Goal: Transaction & Acquisition: Obtain resource

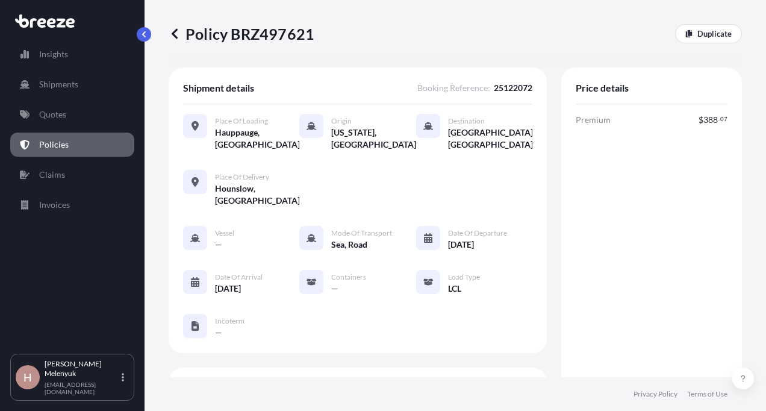
scroll to position [132, 0]
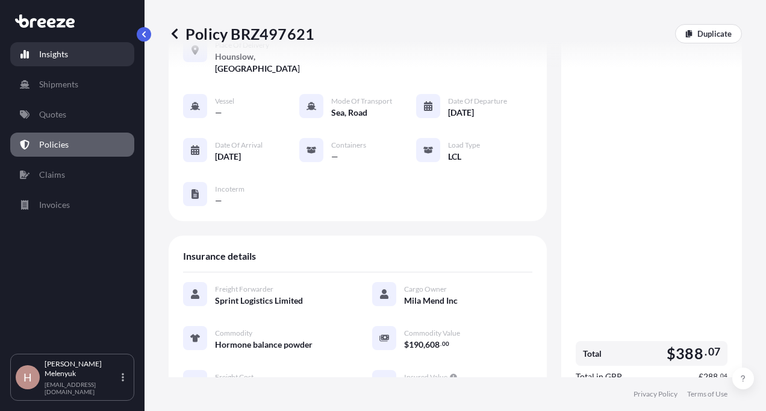
click at [58, 58] on p "Insights" at bounding box center [53, 54] width 29 height 12
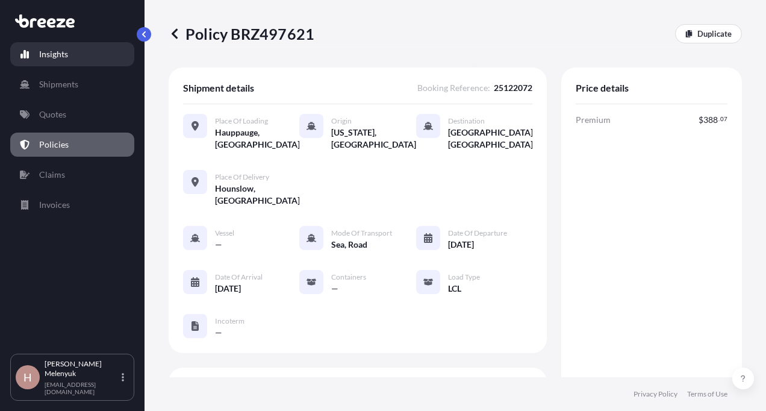
select select "2025"
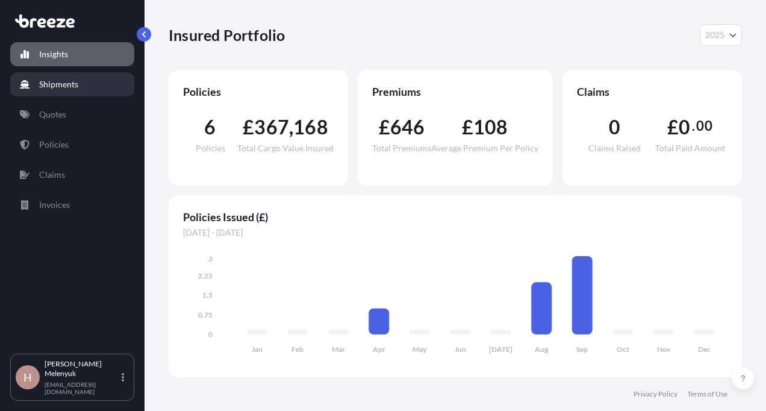
click at [58, 79] on p "Shipments" at bounding box center [58, 84] width 39 height 12
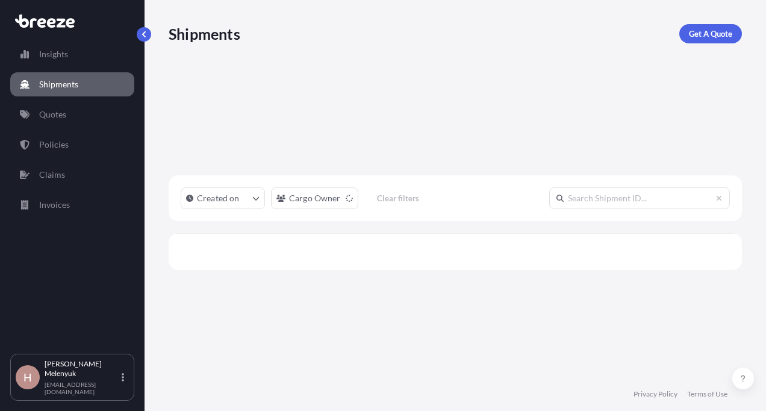
scroll to position [243, 564]
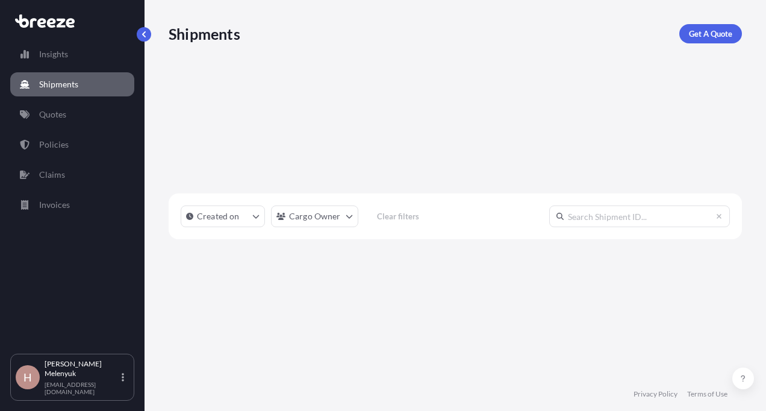
click at [65, 126] on div "Insights Shipments Quotes Policies Claims Invoices" at bounding box center [72, 192] width 124 height 322
click at [64, 114] on p "Quotes" at bounding box center [52, 114] width 27 height 12
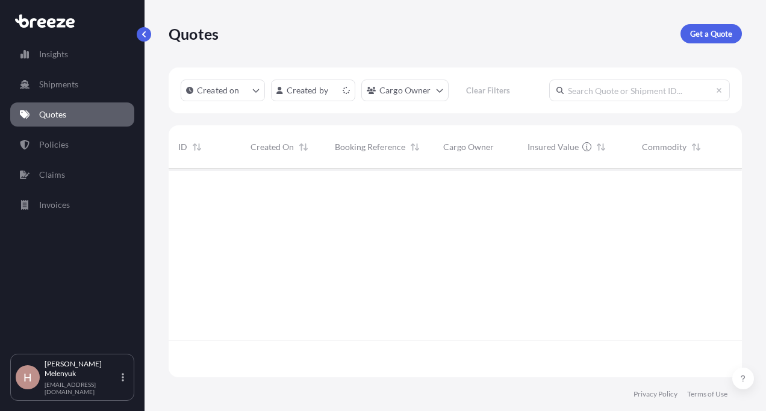
scroll to position [206, 564]
click at [708, 31] on p "Get a Quote" at bounding box center [711, 34] width 42 height 12
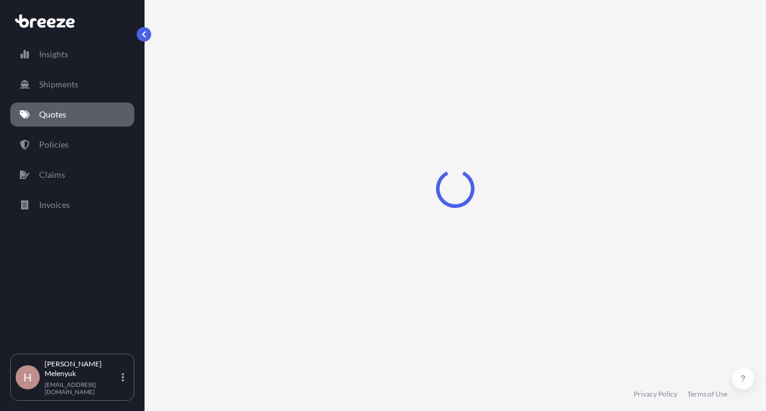
select select "Sea"
select select "1"
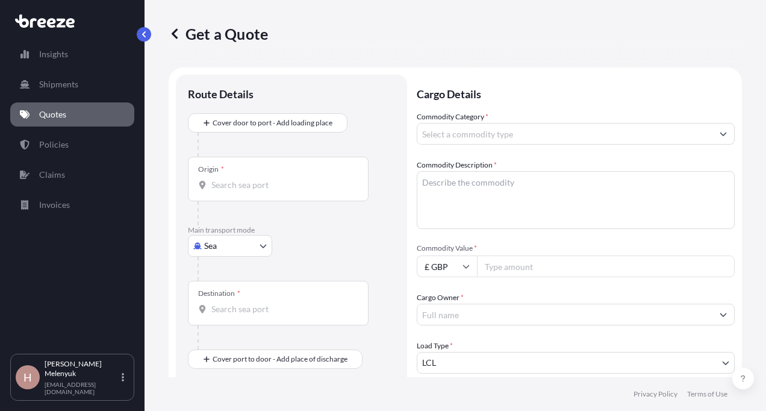
scroll to position [19, 0]
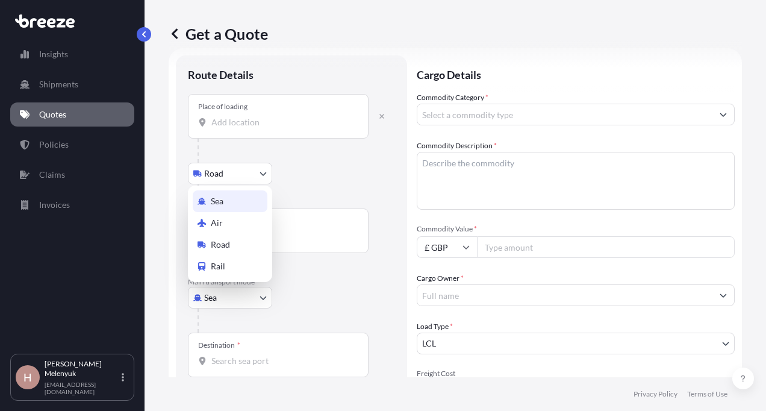
click at [231, 287] on body "Insights Shipments Quotes Policies Claims Invoices H [PERSON_NAME] [EMAIL_ADDRE…" at bounding box center [383, 205] width 766 height 411
click at [231, 246] on div "Road" at bounding box center [230, 245] width 75 height 22
select select "Road"
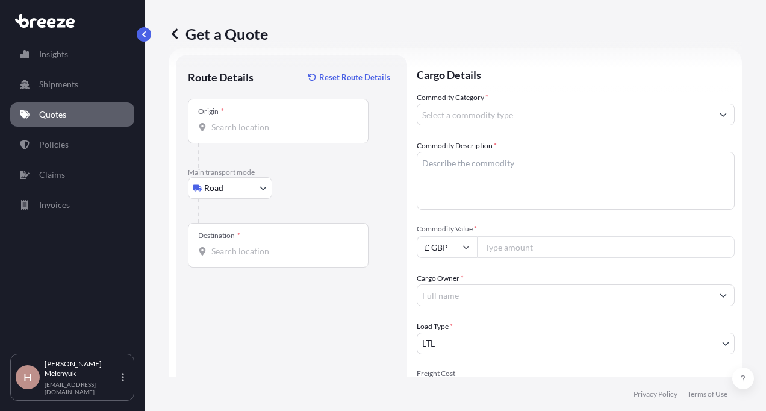
click at [246, 117] on div "Origin *" at bounding box center [278, 121] width 181 height 45
click at [246, 121] on input "Origin *" at bounding box center [282, 127] width 142 height 12
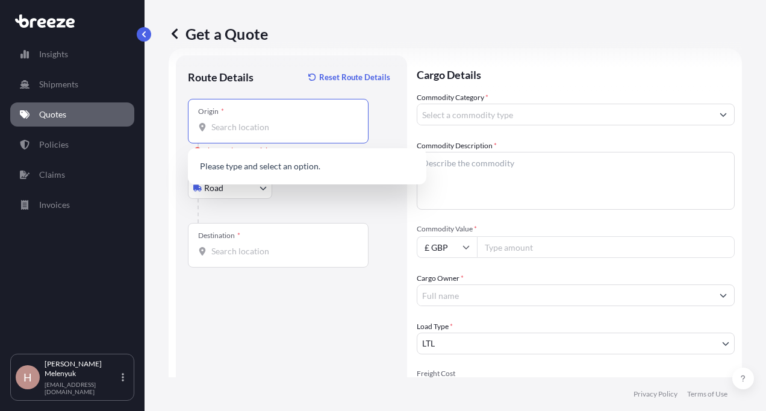
paste input "ARANDO OHG [PERSON_NAME][STREET_ADDRESS]"
click at [281, 172] on span "[PERSON_NAME][STREET_ADDRESS]" at bounding box center [300, 167] width 142 height 12
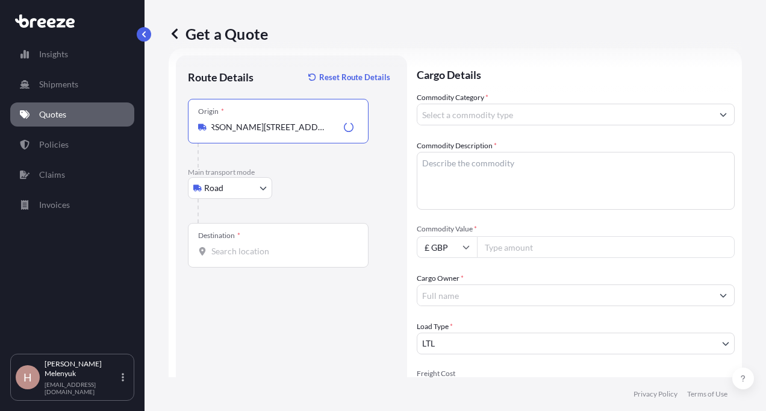
type input "[PERSON_NAME][STREET_ADDRESS]"
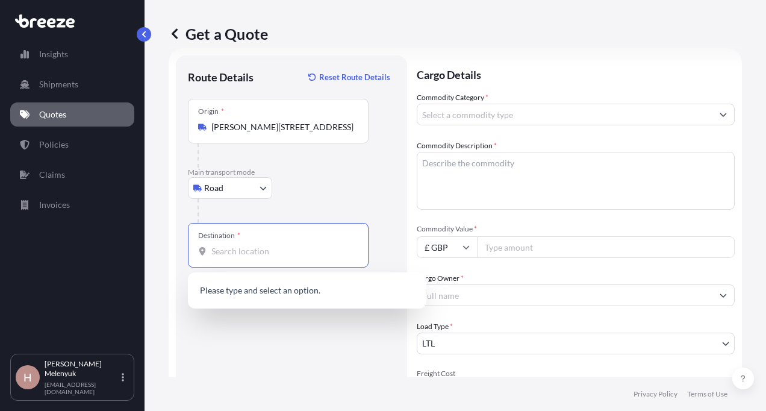
scroll to position [0, 0]
click at [234, 256] on input "Destination *" at bounding box center [282, 251] width 142 height 12
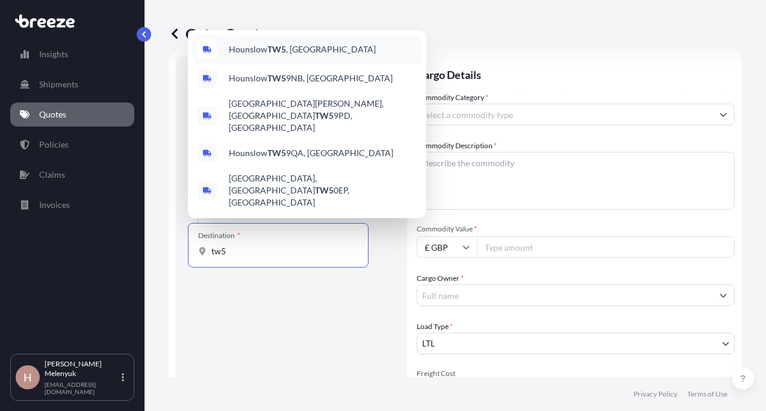
click at [292, 55] on span "Hounslow TW5 , [GEOGRAPHIC_DATA]" at bounding box center [302, 49] width 147 height 12
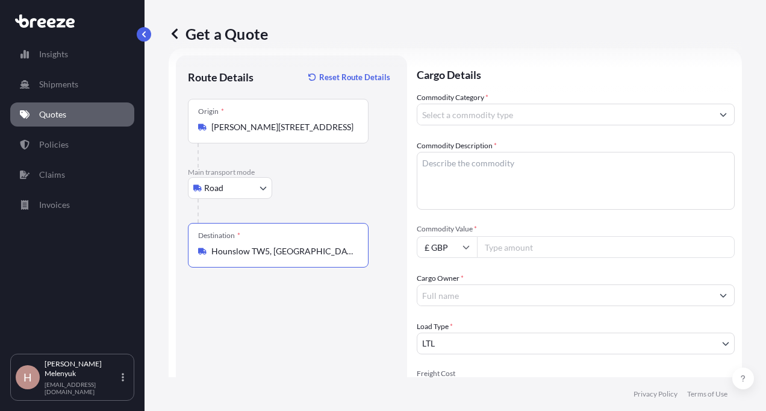
type input "Hounslow TW5, [GEOGRAPHIC_DATA]"
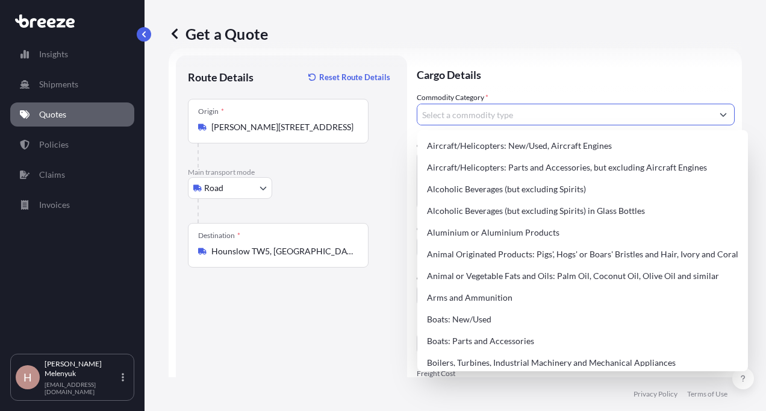
click at [466, 123] on input "Commodity Category *" at bounding box center [564, 115] width 295 height 22
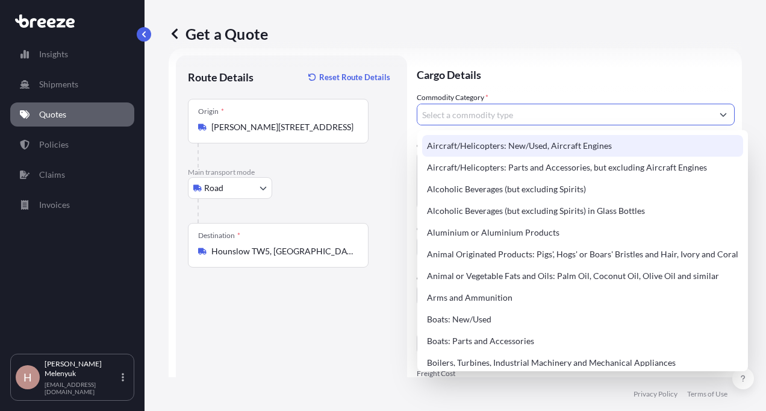
paste input "Orcal care producs"
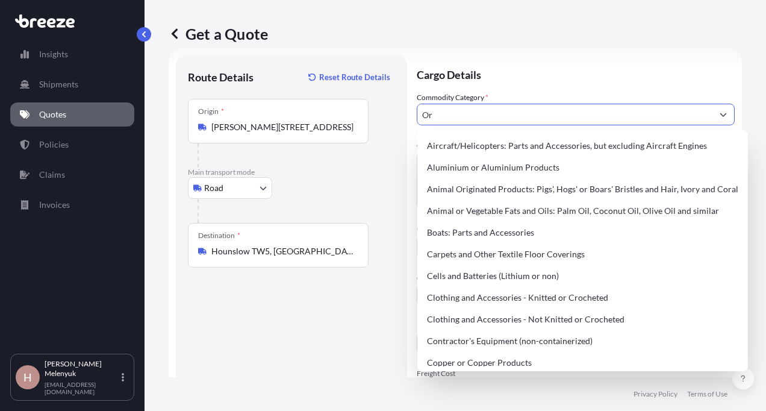
type input "O"
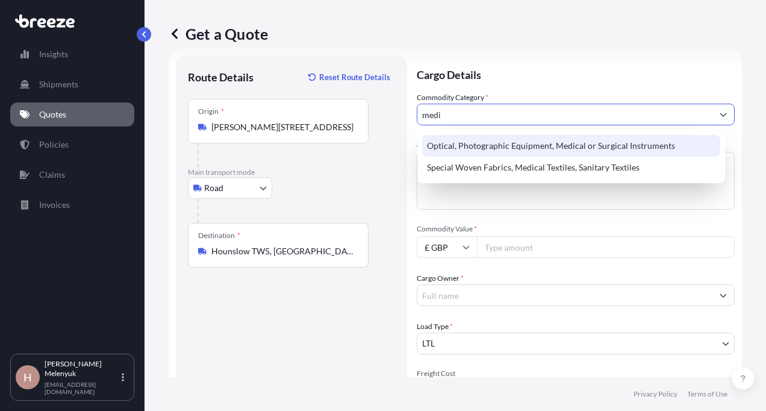
drag, startPoint x: 448, startPoint y: 116, endPoint x: 390, endPoint y: 114, distance: 58.5
click at [390, 114] on form "Route Details Reset Route Details Place of loading Road Road Rail Origin * [PER…" at bounding box center [455, 328] width 573 height 561
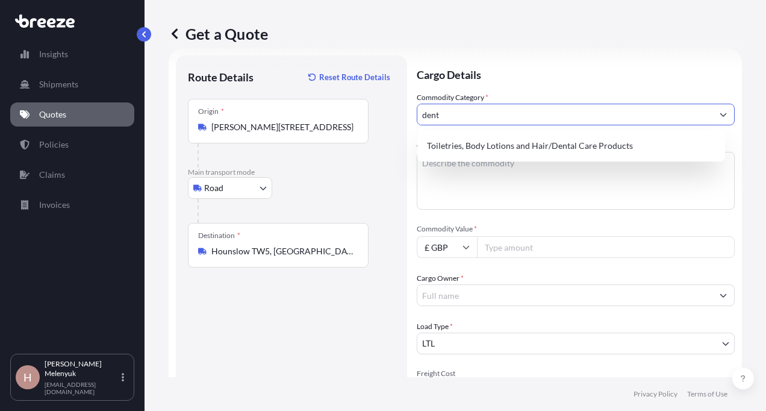
drag, startPoint x: 456, startPoint y: 114, endPoint x: 392, endPoint y: 111, distance: 64.5
click at [392, 111] on form "Route Details Reset Route Details Place of loading Road Road Rail Origin * [PER…" at bounding box center [455, 328] width 573 height 561
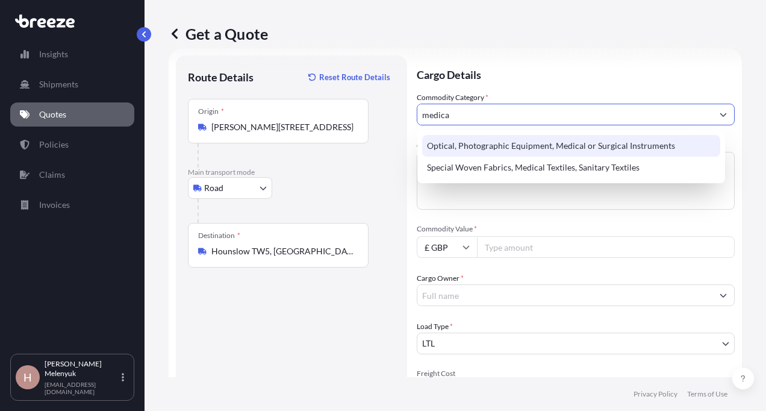
click at [528, 145] on div "Optical, Photographic Equipment, Medical or Surgical Instruments" at bounding box center [571, 146] width 298 height 22
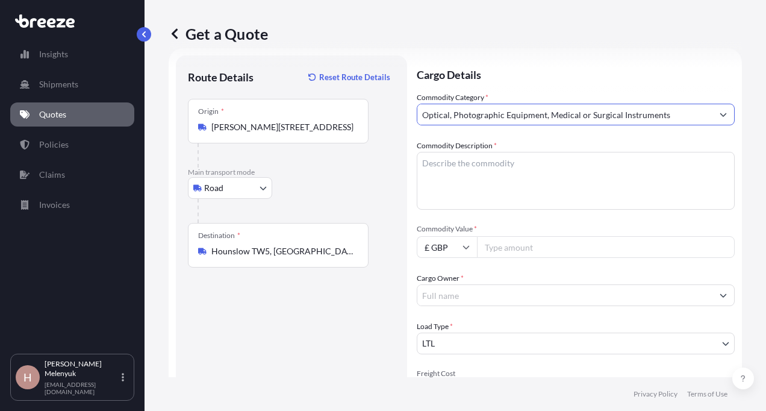
type input "Optical, Photographic Equipment, Medical or Surgical Instruments"
click at [497, 166] on textarea "Commodity Description *" at bounding box center [576, 181] width 318 height 58
paste textarea "Orcal care producs"
click at [497, 166] on textarea "Orcal care producs" at bounding box center [576, 181] width 318 height 58
type textarea "Orcal care producs"
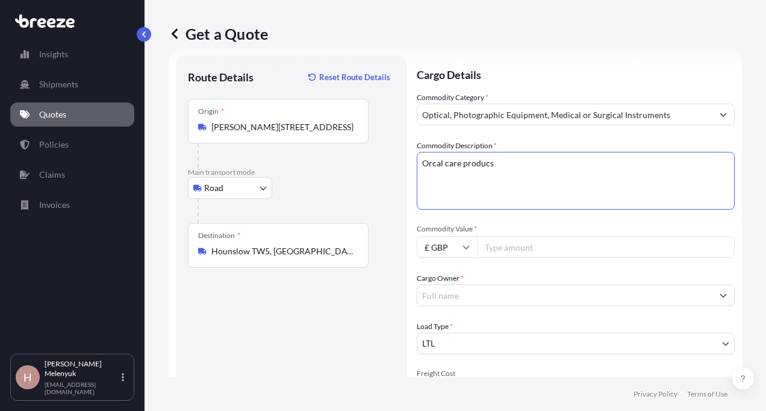
click at [491, 244] on input "Commodity Value *" at bounding box center [606, 247] width 258 height 22
type input "32121.00"
click at [486, 297] on input "Cargo Owner *" at bounding box center [564, 295] width 295 height 22
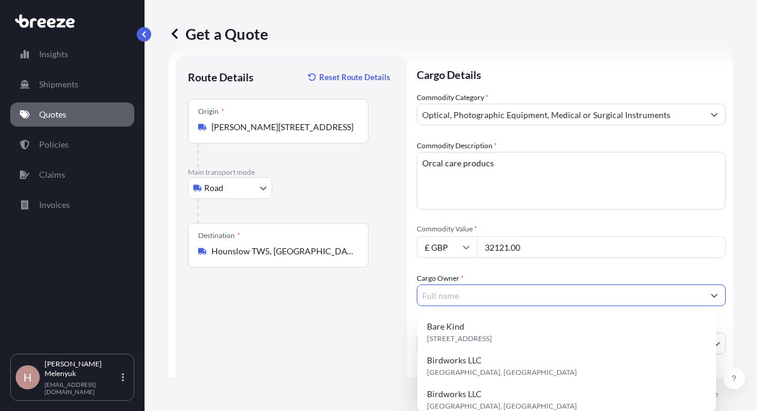
paste input "Arando OHG"
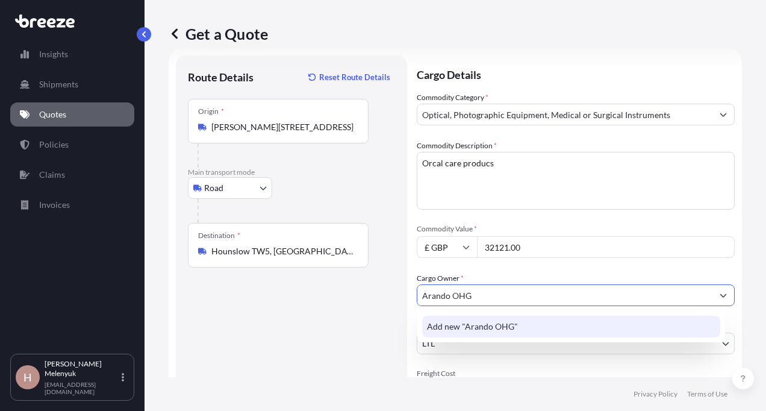
click at [480, 325] on span "Add new "Arando OHG"" at bounding box center [472, 326] width 91 height 12
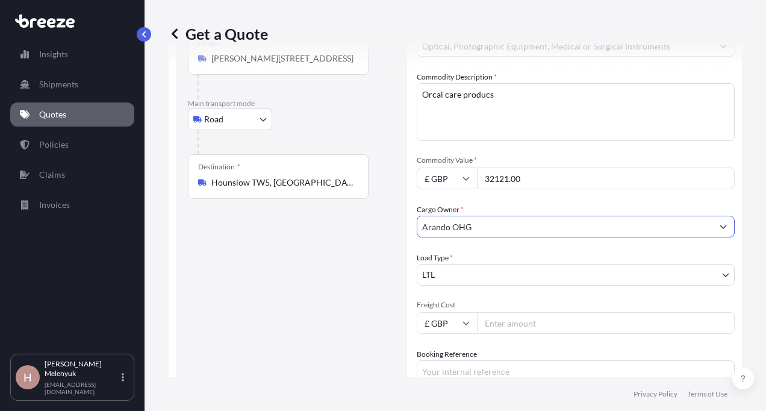
scroll to position [108, 0]
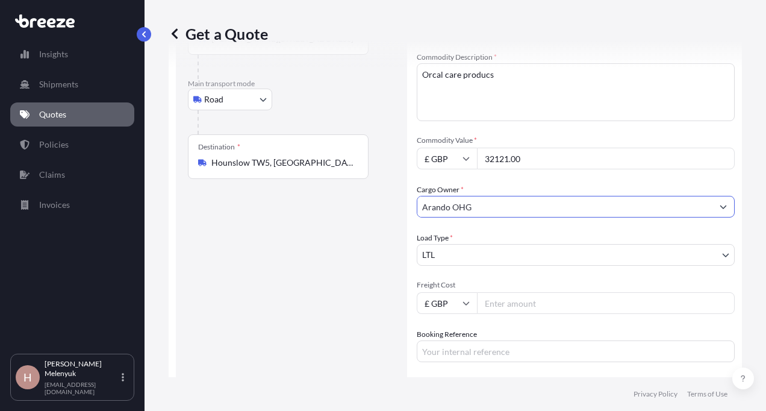
type input "Arando OHG"
click at [502, 312] on input "Freight Cost" at bounding box center [606, 303] width 258 height 22
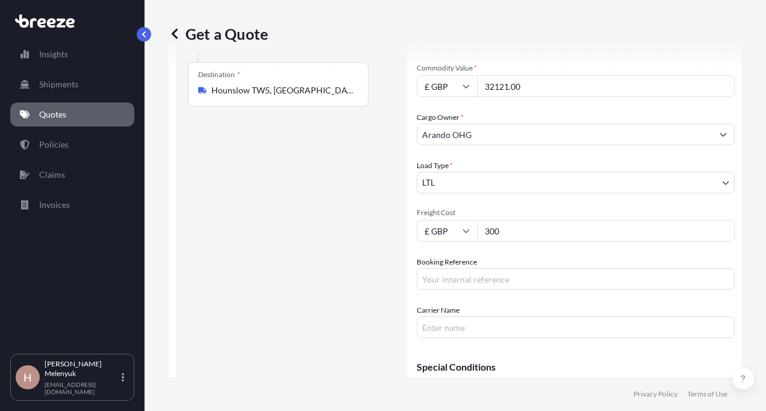
scroll to position [252, 0]
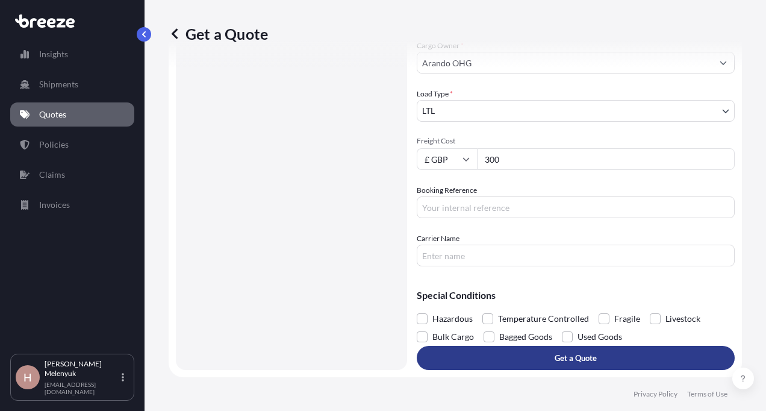
type input "300"
click at [568, 355] on p "Get a Quote" at bounding box center [576, 358] width 42 height 12
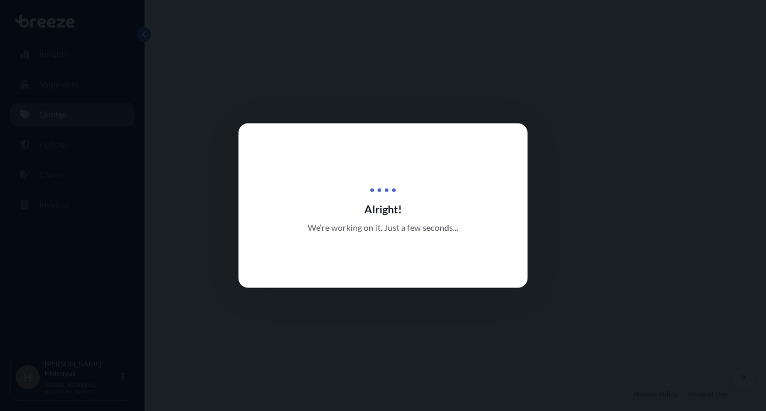
select select "Road"
select select "1"
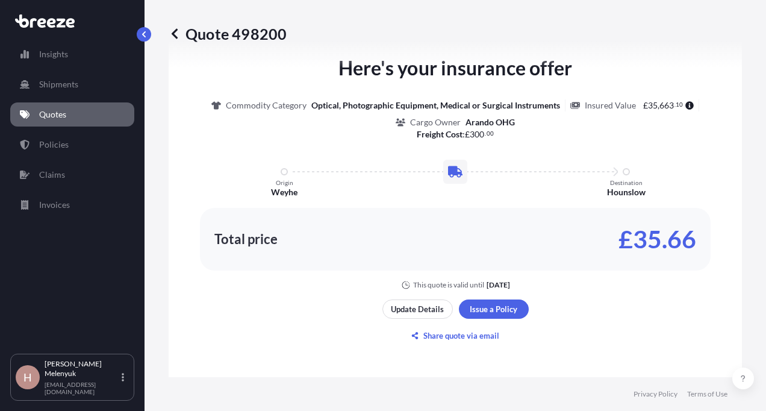
scroll to position [885, 0]
click at [578, 34] on div "Quote 498200" at bounding box center [455, 33] width 573 height 19
click at [427, 331] on p "Share quote via email" at bounding box center [461, 335] width 76 height 12
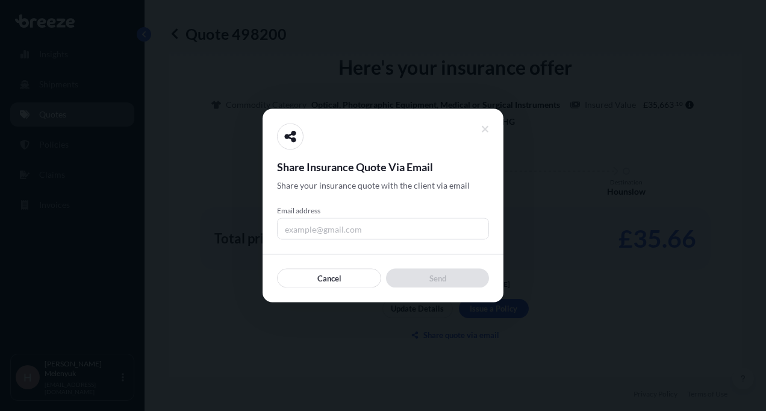
click at [347, 220] on input "Email address" at bounding box center [383, 229] width 212 height 22
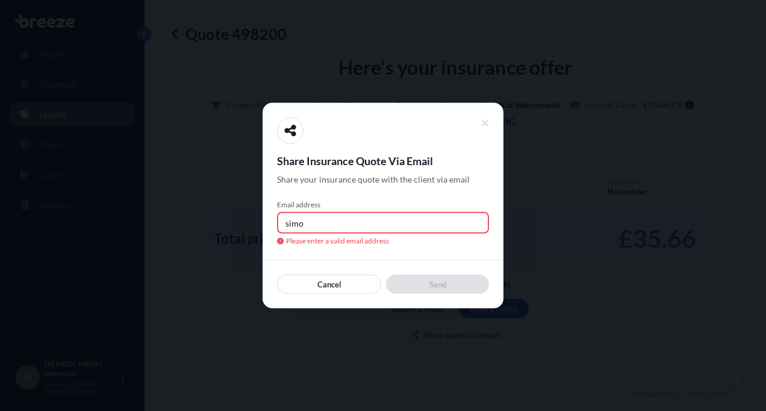
type input "[PERSON_NAME][EMAIL_ADDRESS][DOMAIN_NAME]"
